Goal: Task Accomplishment & Management: Manage account settings

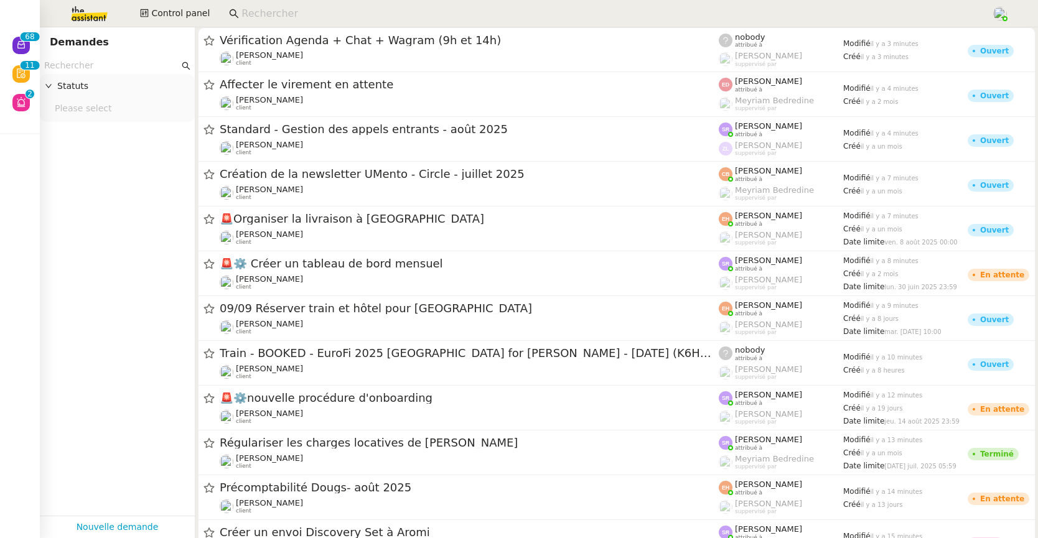
click at [139, 63] on input "text" at bounding box center [111, 66] width 135 height 14
click at [258, 7] on input at bounding box center [610, 14] width 738 height 17
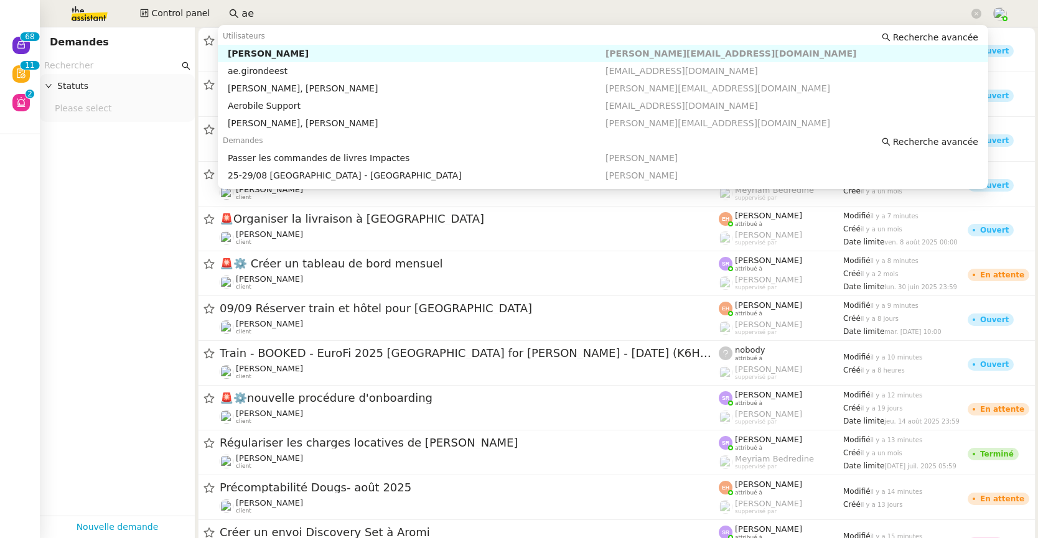
type input "a"
click at [271, 52] on div "Franck MUFFAT-JEANDET" at bounding box center [417, 53] width 378 height 11
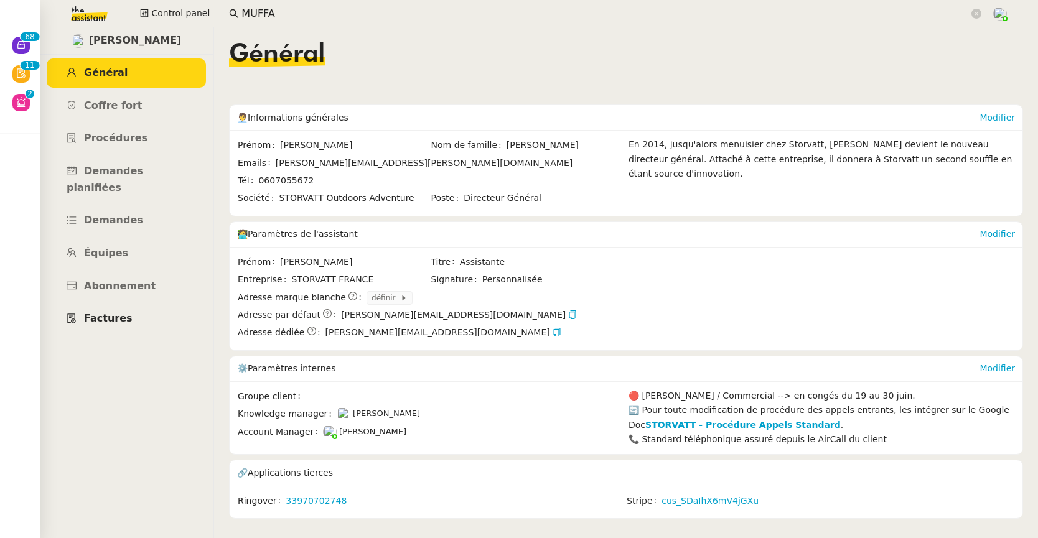
click at [116, 312] on span "Factures" at bounding box center [108, 318] width 49 height 12
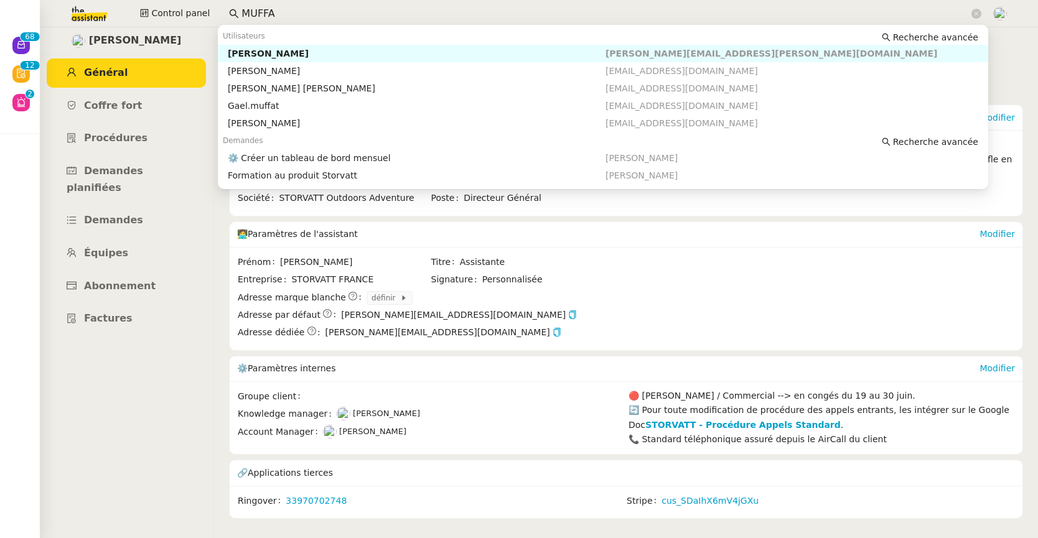
drag, startPoint x: 251, startPoint y: 8, endPoint x: 223, endPoint y: 2, distance: 28.6
click at [212, 8] on div "Control panel MUFFA" at bounding box center [519, 13] width 976 height 27
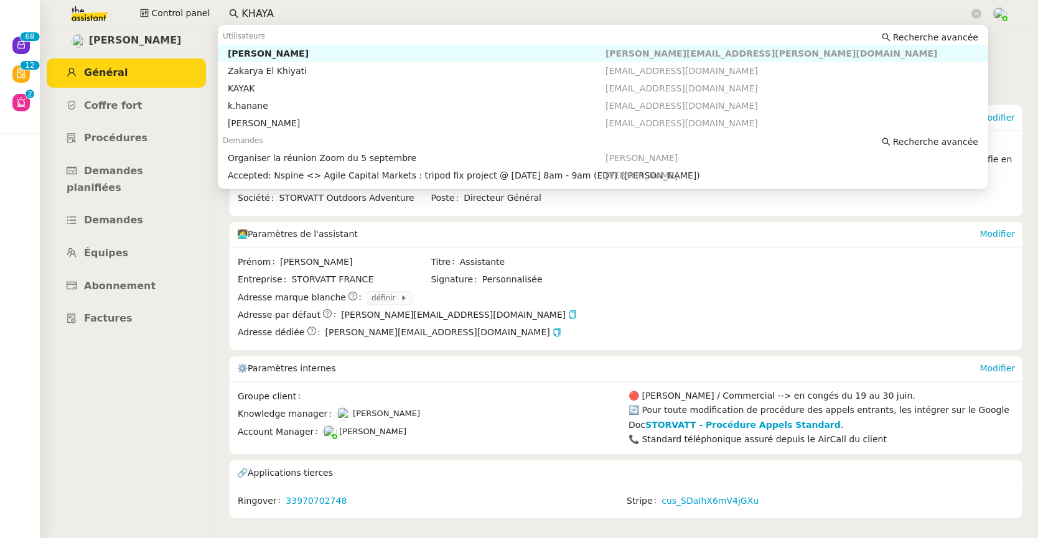
click at [245, 52] on div "Michael Khayat" at bounding box center [417, 53] width 378 height 11
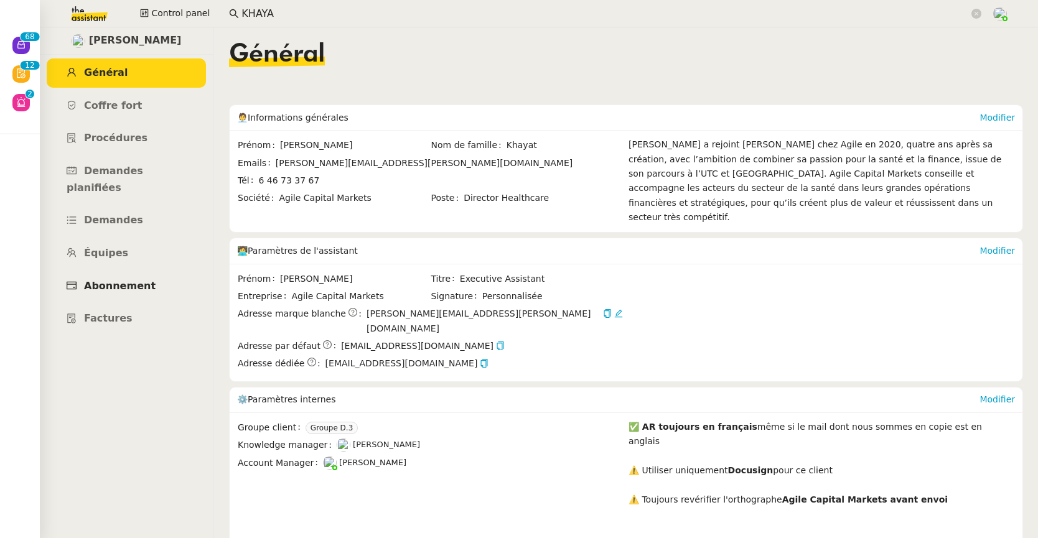
click at [130, 280] on span "Abonnement" at bounding box center [120, 286] width 72 height 12
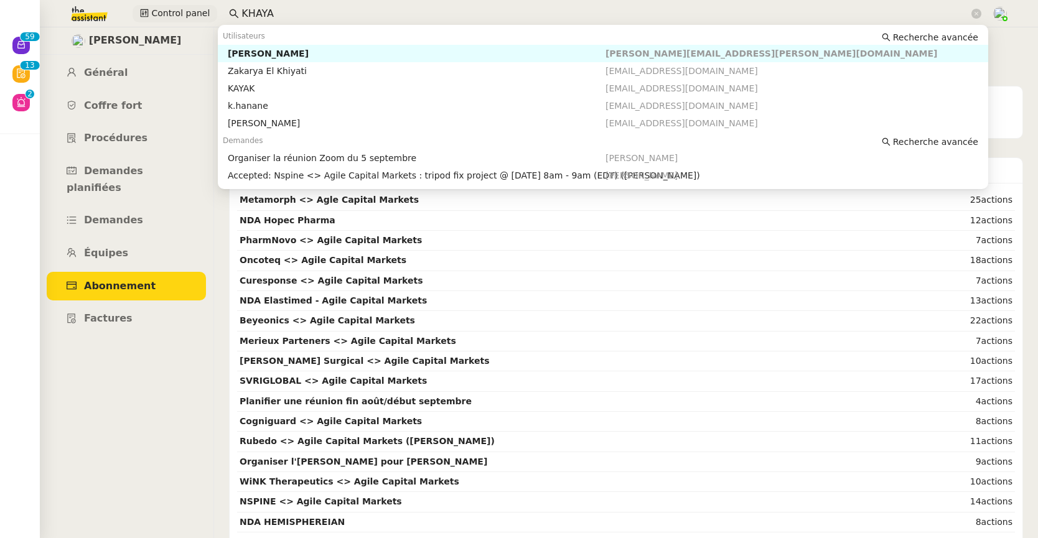
drag, startPoint x: 293, startPoint y: 13, endPoint x: 204, endPoint y: 14, distance: 89.0
click at [204, 14] on div "Control panel KHAYA" at bounding box center [519, 13] width 976 height 27
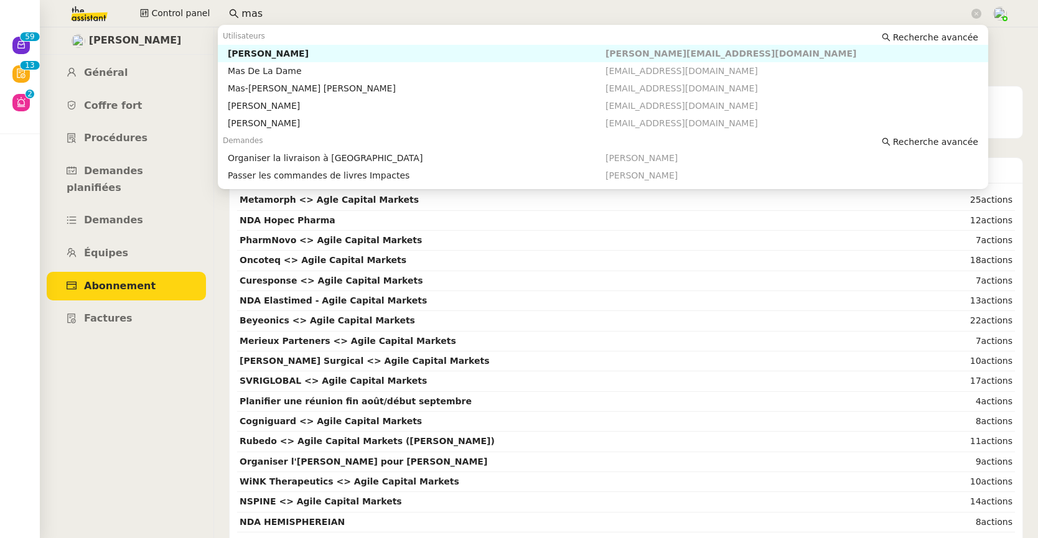
click at [251, 52] on div "Céline MAS" at bounding box center [417, 53] width 378 height 11
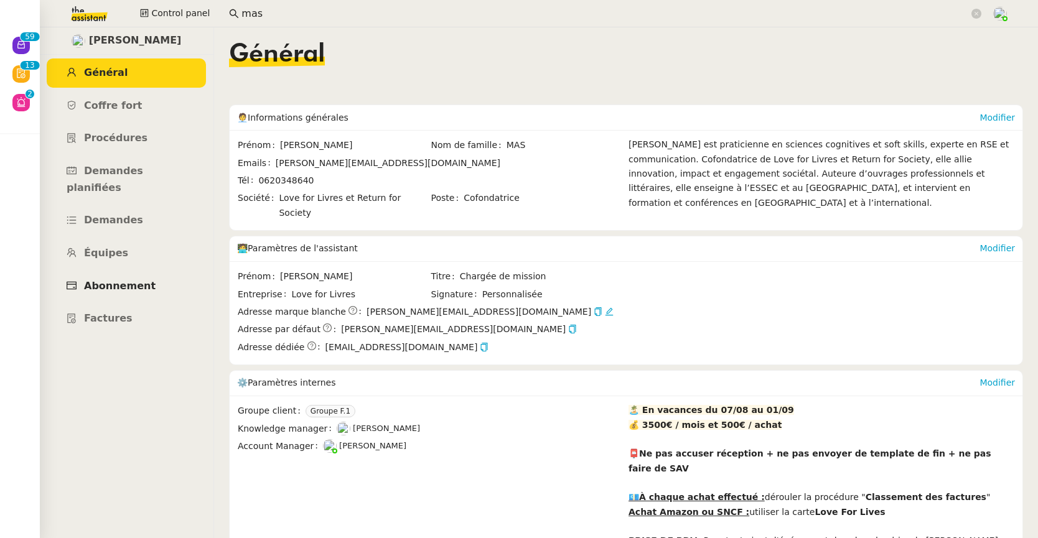
click at [129, 280] on span "Abonnement" at bounding box center [120, 286] width 72 height 12
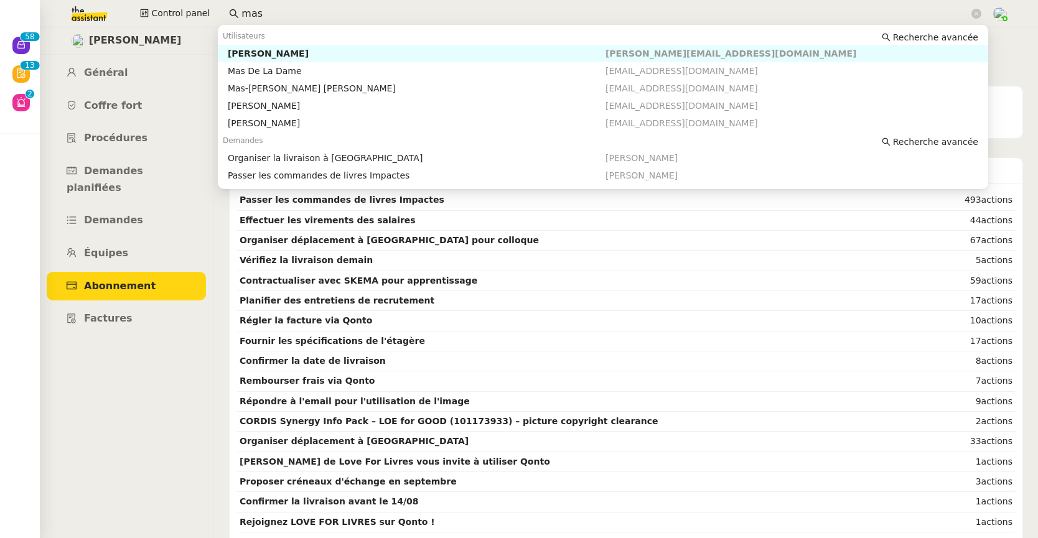
drag, startPoint x: 290, startPoint y: 7, endPoint x: 213, endPoint y: 8, distance: 77.2
click at [213, 8] on div "Control panel mas" at bounding box center [519, 13] width 976 height 27
click at [251, 55] on div "Carole DURIF" at bounding box center [417, 53] width 378 height 11
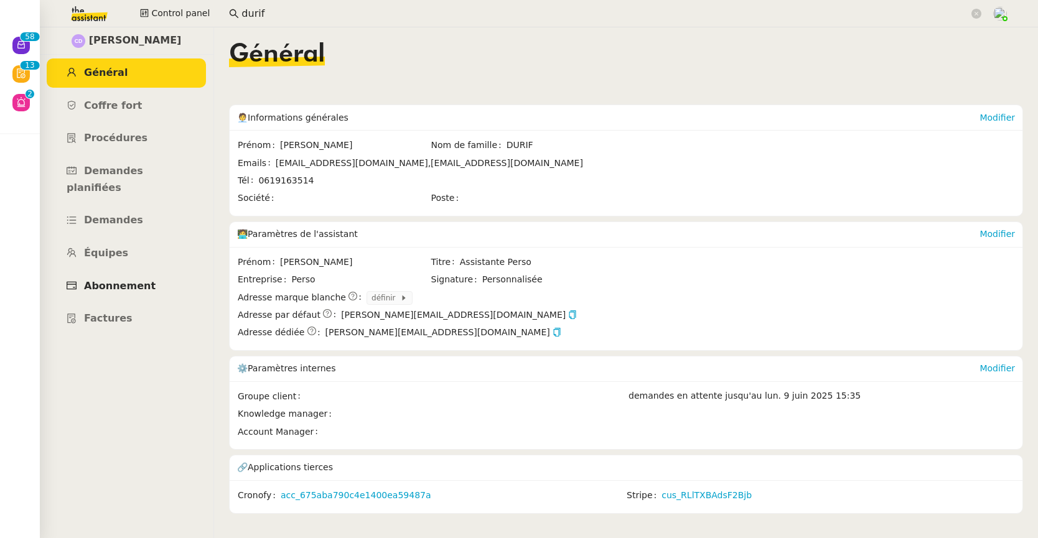
click at [142, 280] on span "Abonnement" at bounding box center [120, 286] width 72 height 12
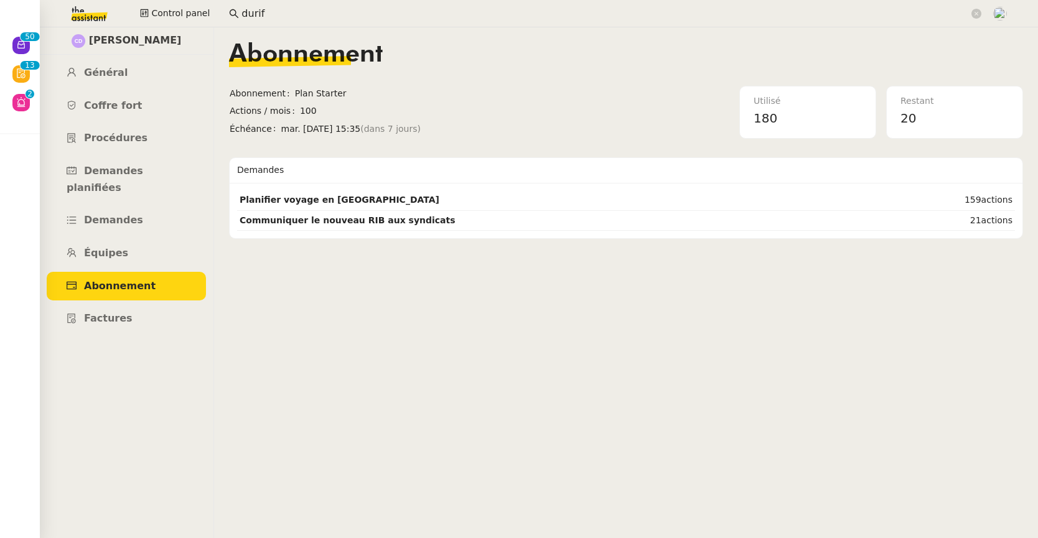
click at [448, 6] on input "durif" at bounding box center [605, 14] width 728 height 17
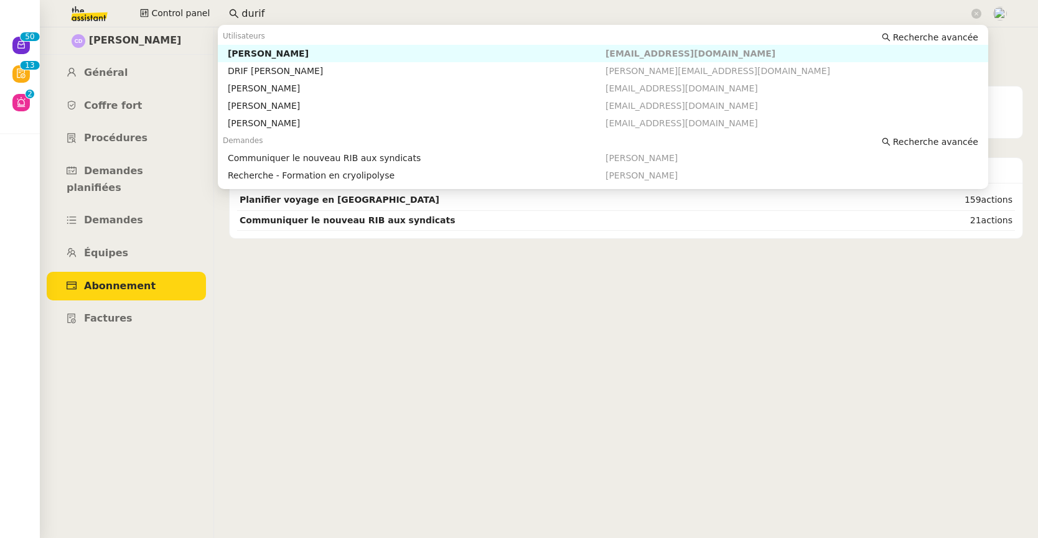
click at [448, 6] on input "durif" at bounding box center [605, 14] width 728 height 17
click at [296, 49] on div "Colin Chaffotte" at bounding box center [417, 53] width 378 height 11
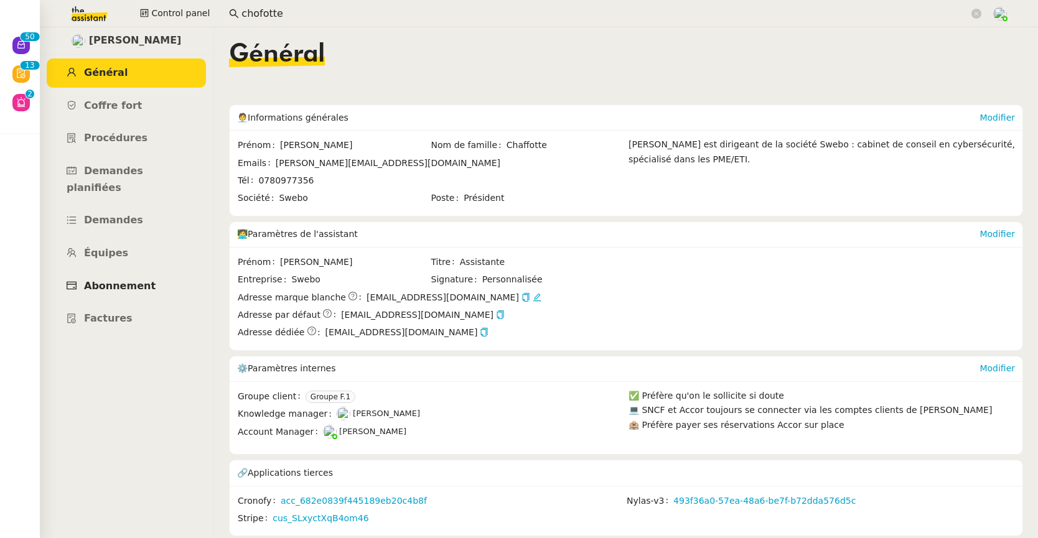
click at [124, 272] on link "Abonnement" at bounding box center [126, 286] width 159 height 29
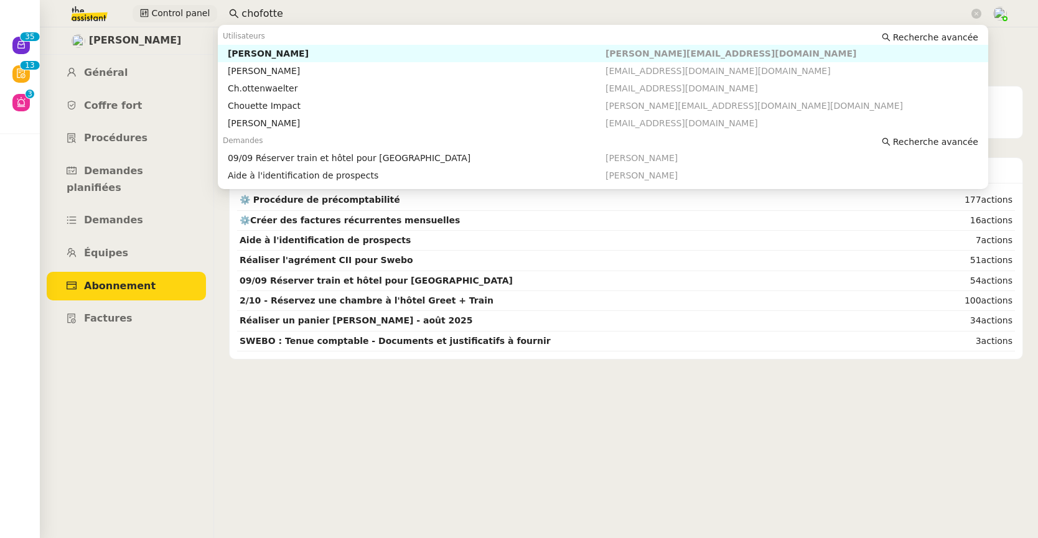
drag, startPoint x: 236, startPoint y: 13, endPoint x: 195, endPoint y: 12, distance: 40.5
click at [192, 13] on div "Control panel chofotte" at bounding box center [519, 13] width 976 height 27
click at [257, 57] on div "Johanna Massa" at bounding box center [417, 53] width 378 height 11
type input "massa"
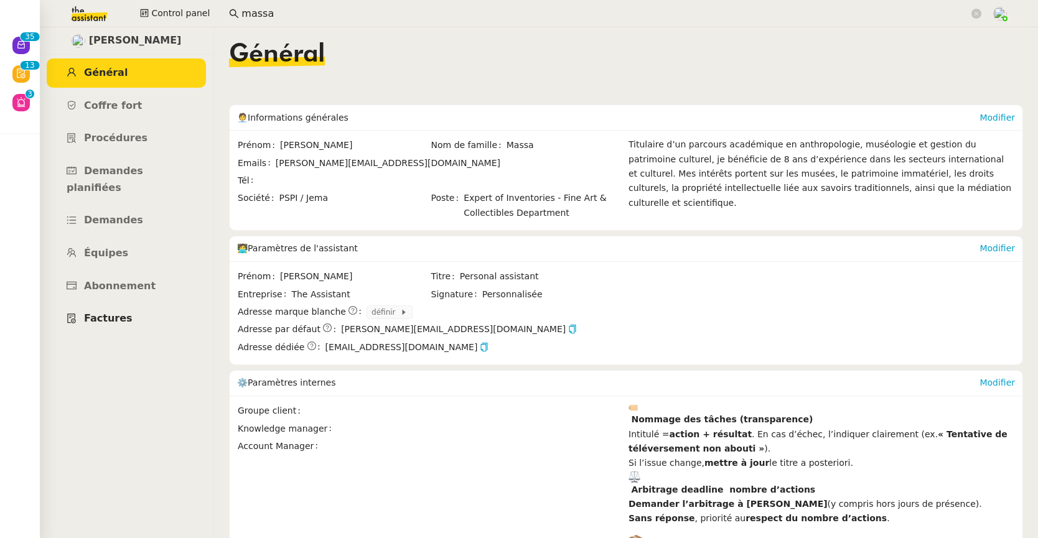
click at [111, 312] on span "Factures" at bounding box center [108, 318] width 49 height 12
